Goal: Transaction & Acquisition: Purchase product/service

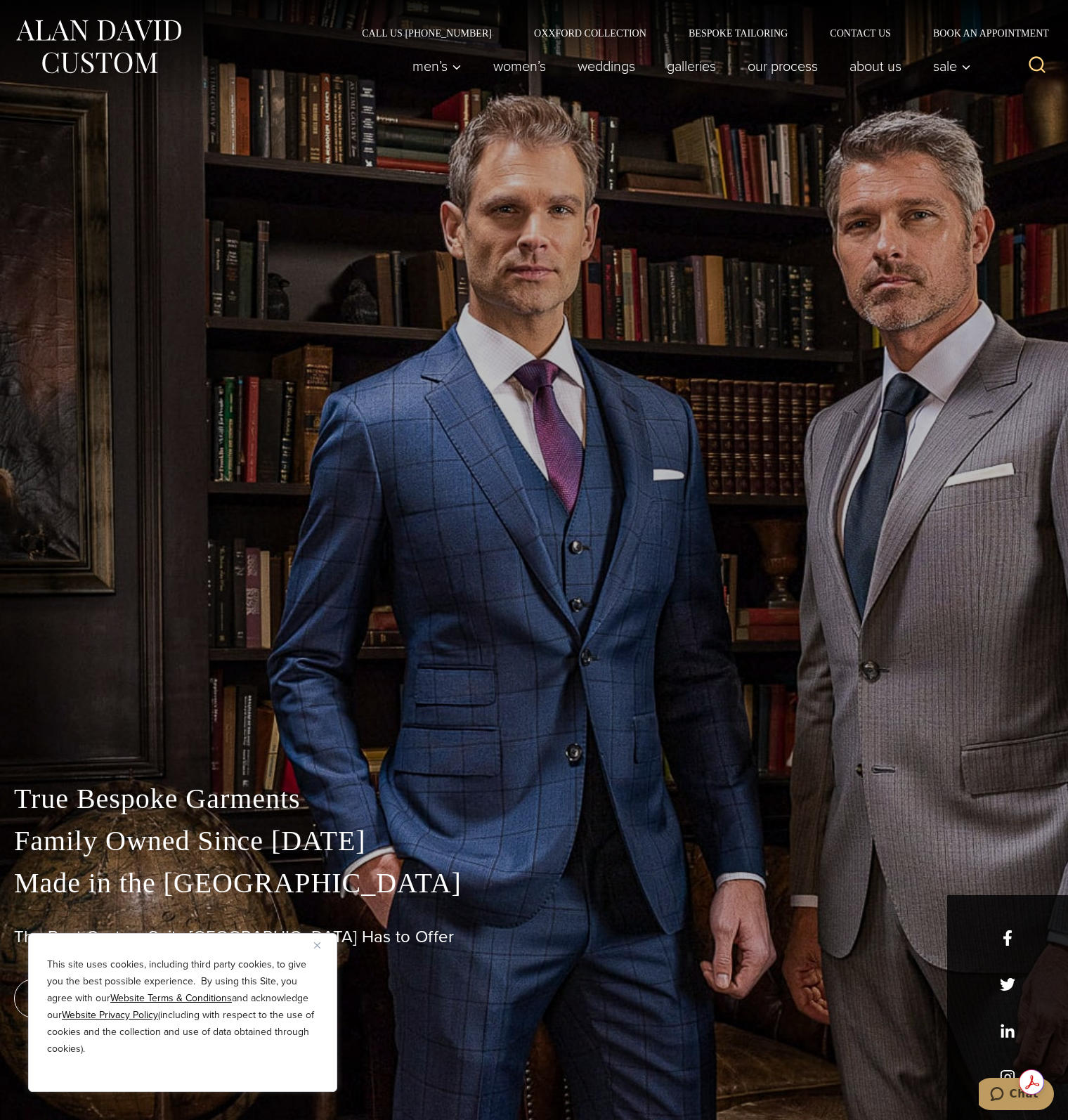
click at [322, 945] on button "Close" at bounding box center [322, 945] width 17 height 17
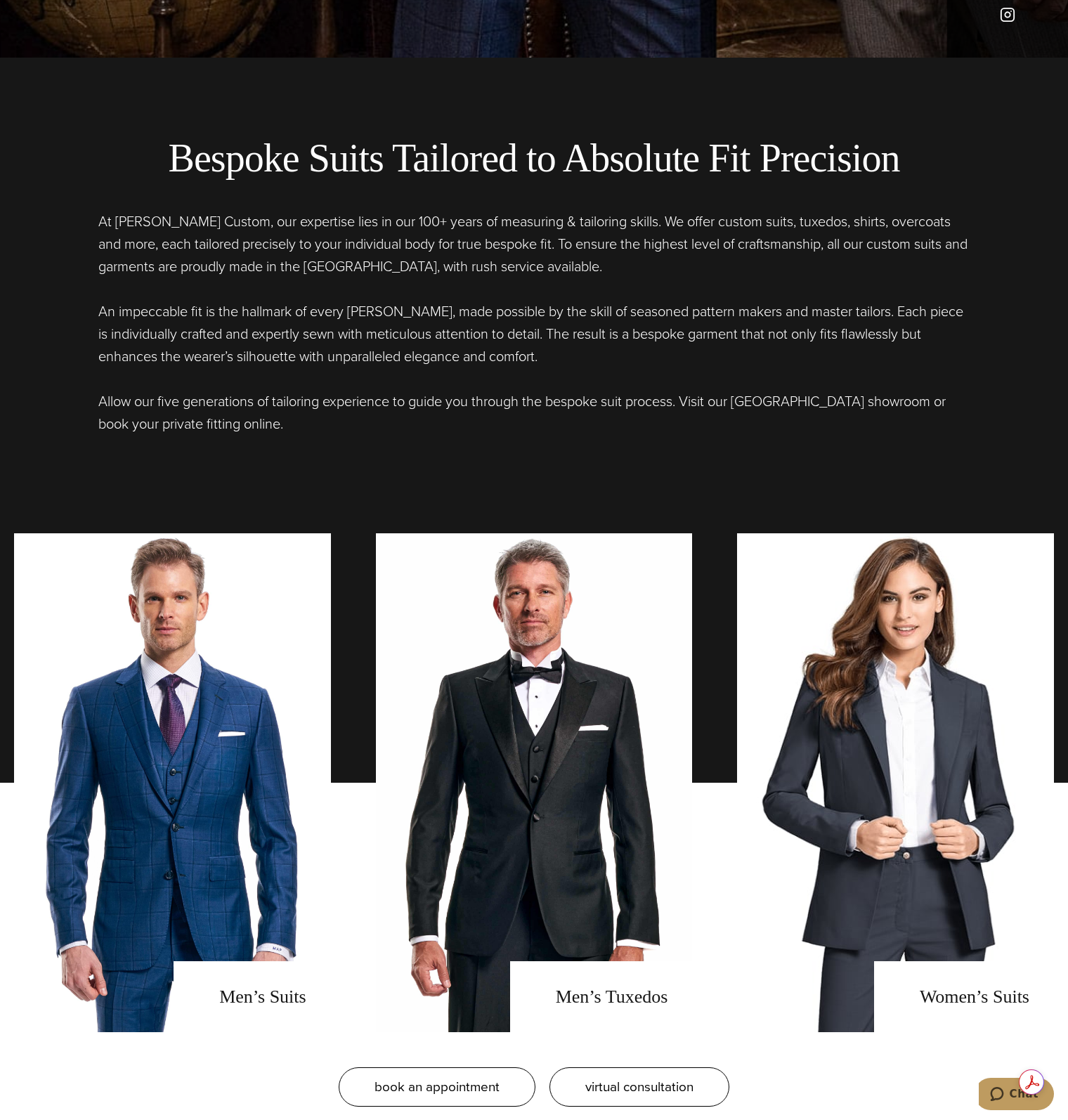
scroll to position [1264, 0]
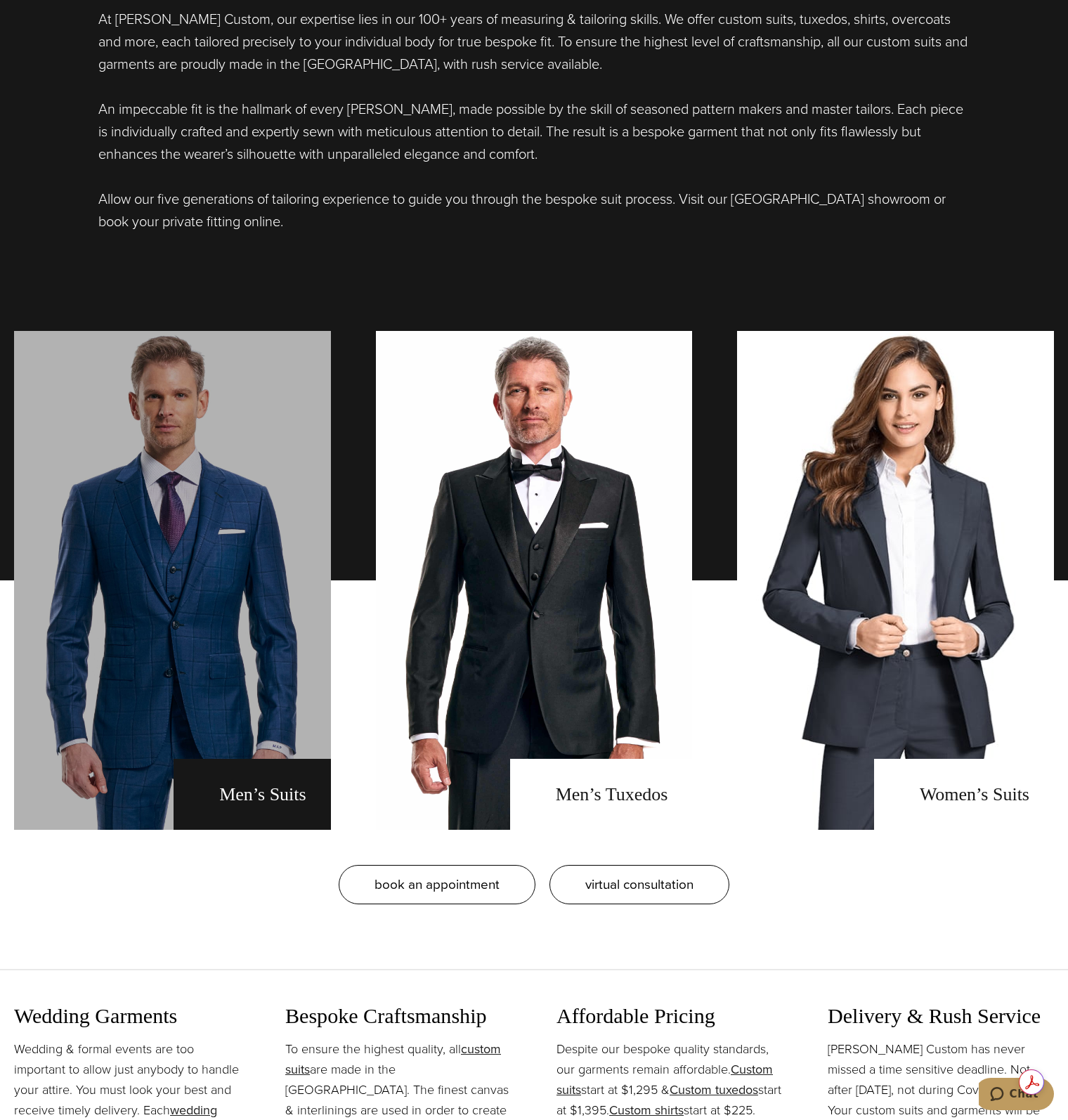
click at [231, 680] on link "men's suits" at bounding box center [173, 580] width 317 height 498
